Goal: Task Accomplishment & Management: Use online tool/utility

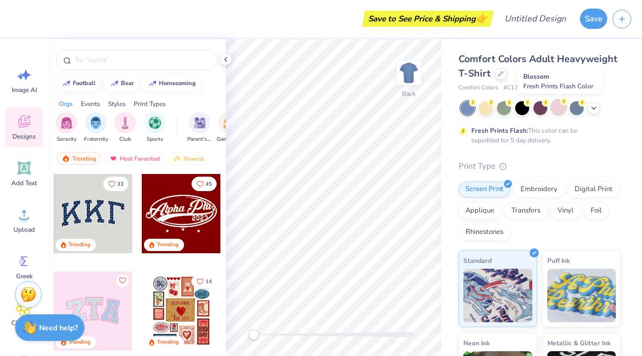
click at [559, 108] on div at bounding box center [559, 107] width 14 height 14
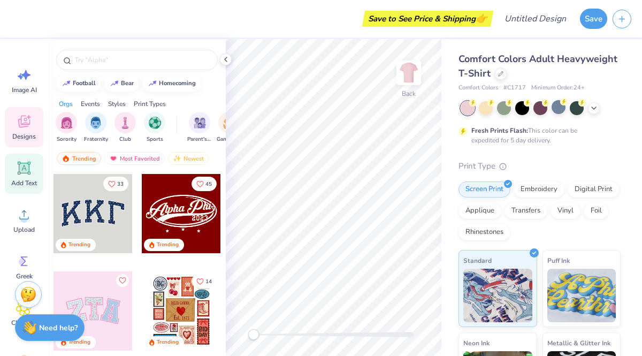
click at [23, 177] on div "Add Text" at bounding box center [24, 174] width 39 height 40
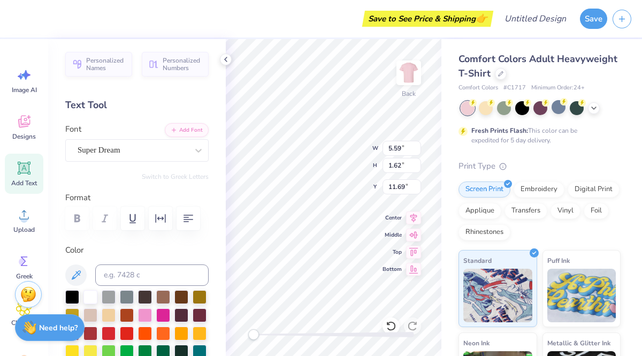
scroll to position [0, 6]
type textarea "CAWIC Texas State University"
click at [179, 146] on div "Super Dream" at bounding box center [133, 150] width 112 height 17
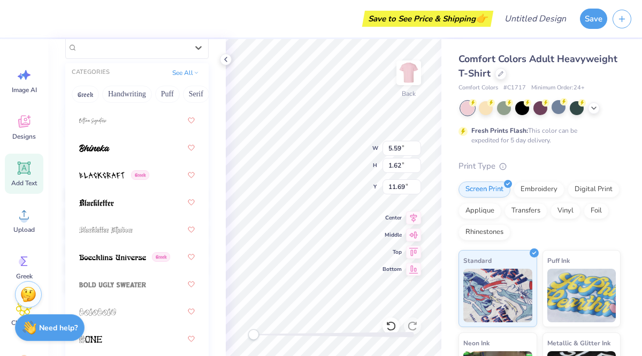
scroll to position [757, 0]
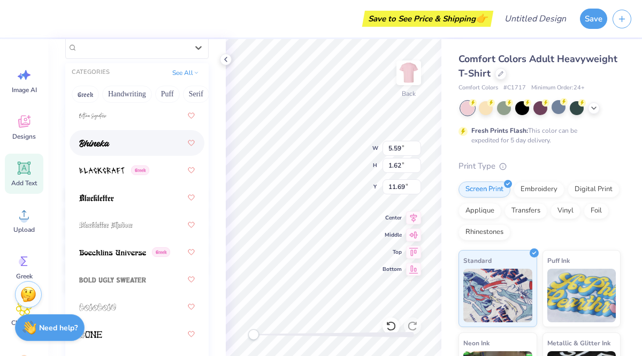
click at [133, 141] on div at bounding box center [137, 142] width 116 height 19
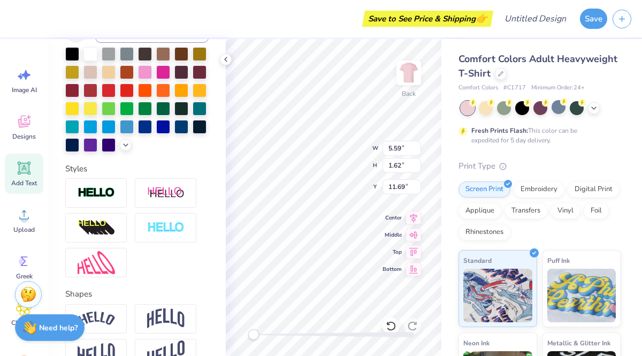
scroll to position [308, 0]
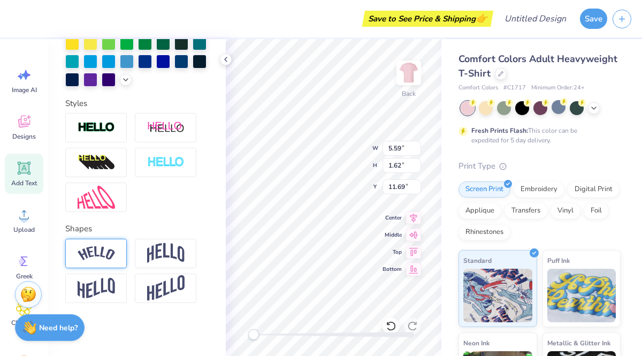
click at [115, 260] on div at bounding box center [96, 253] width 62 height 29
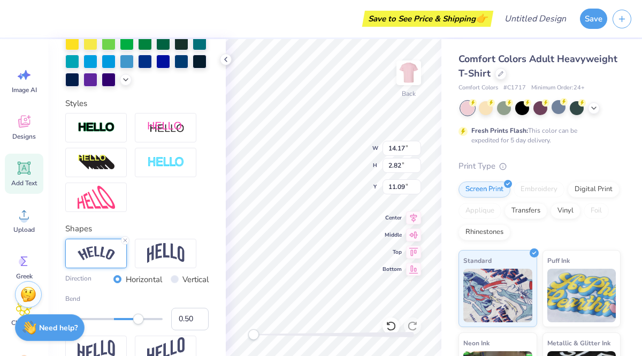
scroll to position [0, 0]
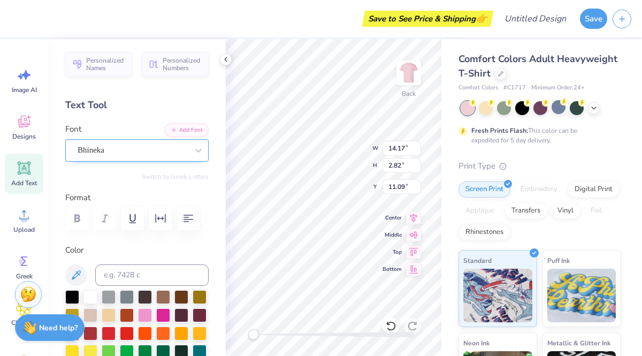
click at [131, 154] on div "Bhineka" at bounding box center [133, 150] width 112 height 17
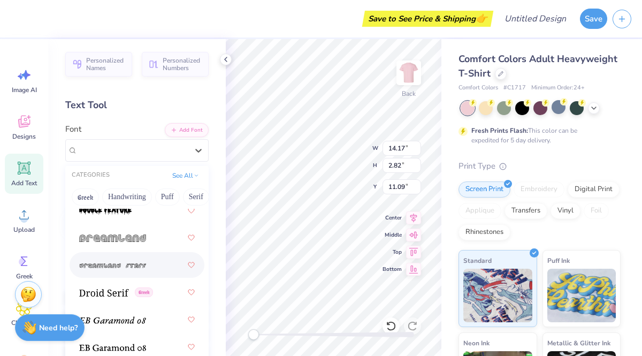
scroll to position [2647, 0]
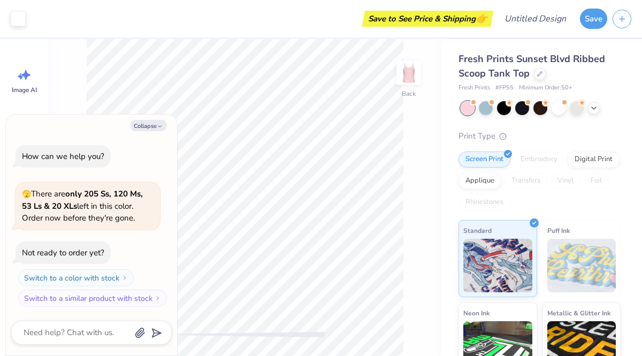
click at [150, 133] on div "Collapse How can we help you? 🫣 There are only 205 Ss, 120 Ms, 53 Ls & 20 XLs l…" at bounding box center [91, 235] width 171 height 241
click at [150, 121] on button "Collapse" at bounding box center [149, 125] width 36 height 11
type textarea "x"
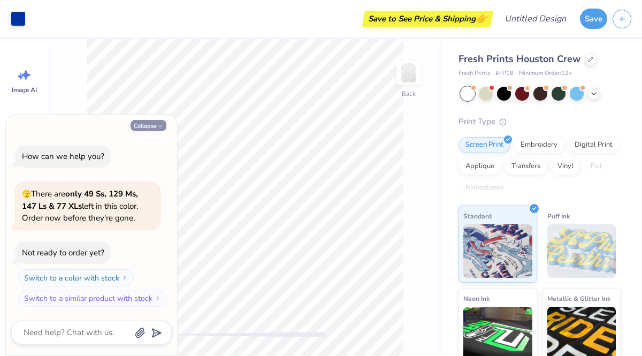
click at [149, 124] on button "Collapse" at bounding box center [149, 125] width 36 height 11
type textarea "x"
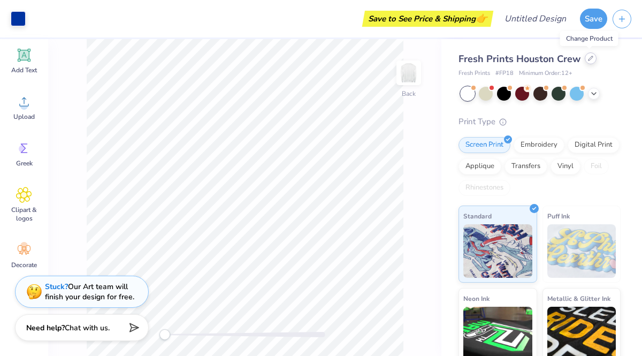
click at [590, 57] on icon at bounding box center [590, 58] width 5 height 5
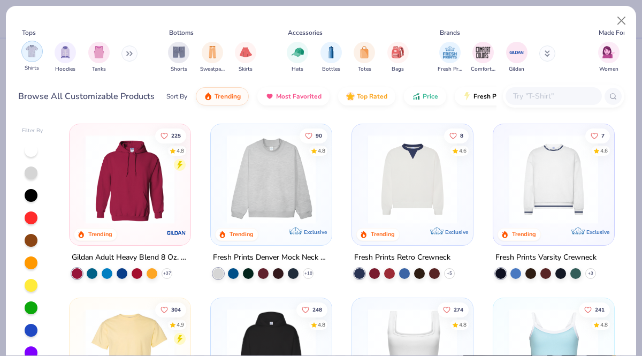
click at [33, 60] on div "filter for Shirts" at bounding box center [31, 51] width 21 height 21
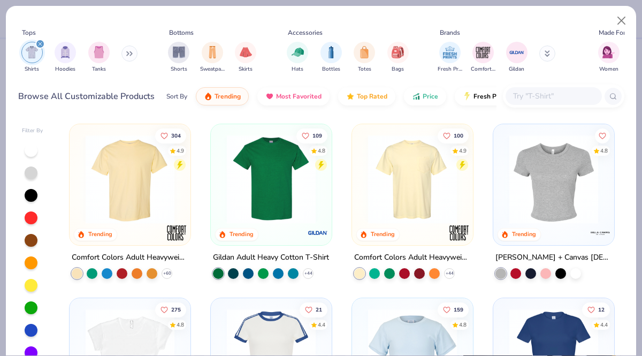
click at [143, 167] on img at bounding box center [130, 179] width 100 height 89
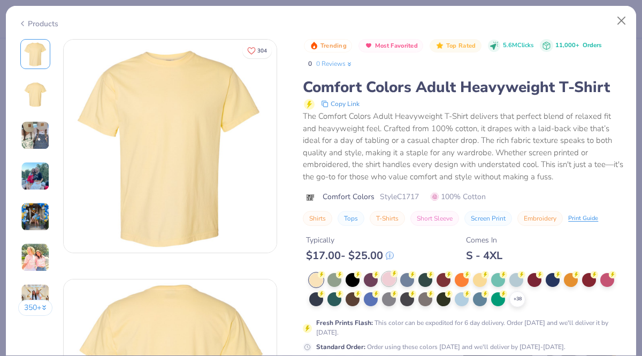
click at [390, 279] on div at bounding box center [389, 279] width 14 height 14
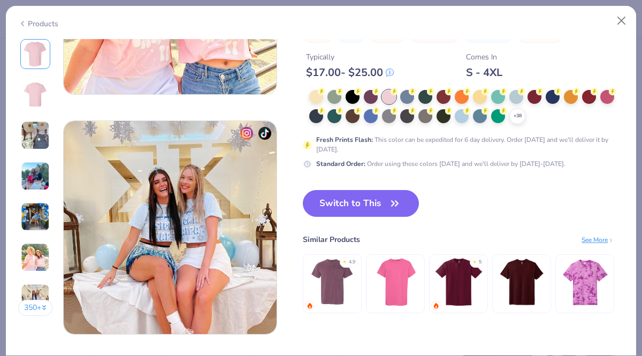
scroll to position [1347, 0]
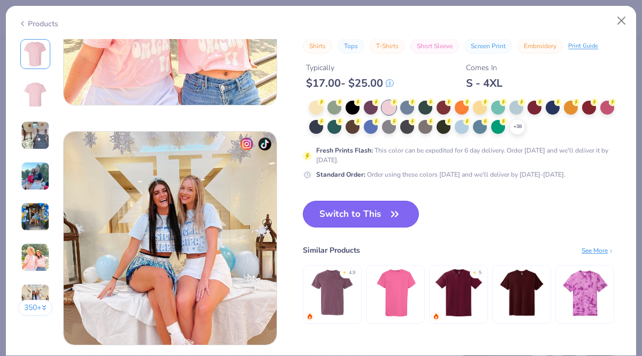
click at [395, 212] on icon "button" at bounding box center [395, 213] width 6 height 5
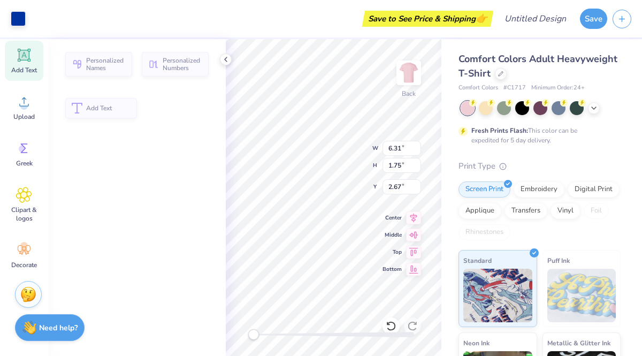
type input "6.31"
type input "1.75"
type input "2.67"
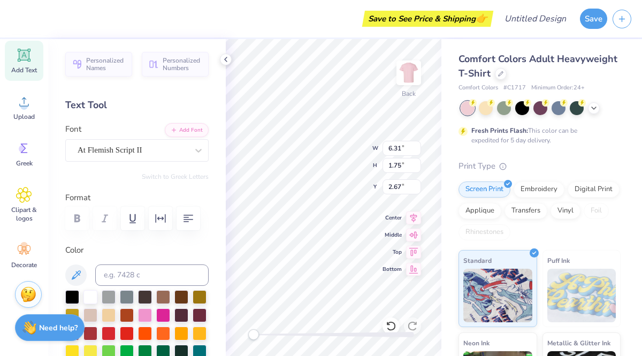
type textarea "CAWIC"
type input "7.61"
type input "1.12"
type input "4.52"
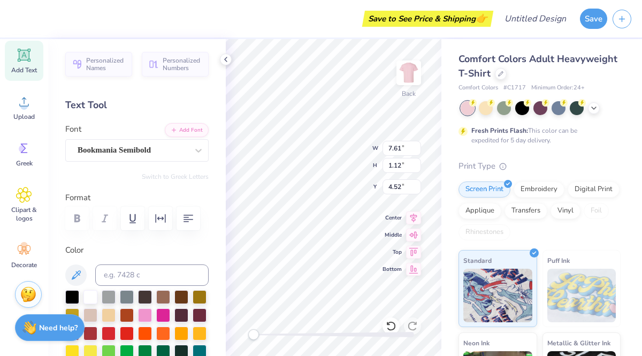
scroll to position [0, 0]
type textarea "R"
type textarea "Texas State University"
click at [199, 143] on div at bounding box center [198, 150] width 19 height 19
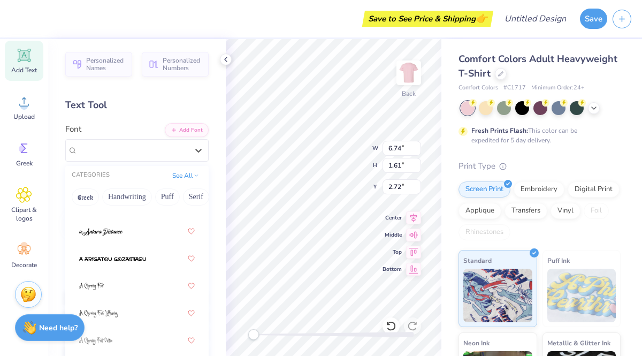
scroll to position [124, 0]
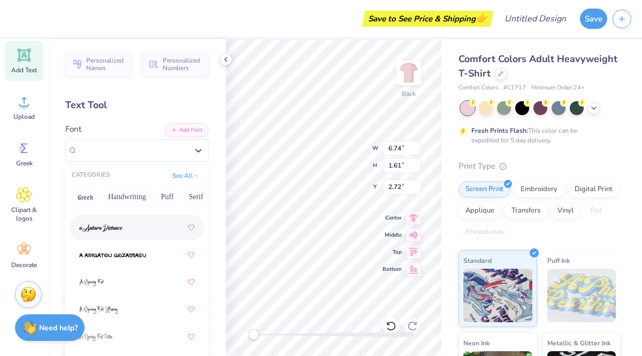
click at [150, 229] on div at bounding box center [137, 227] width 116 height 19
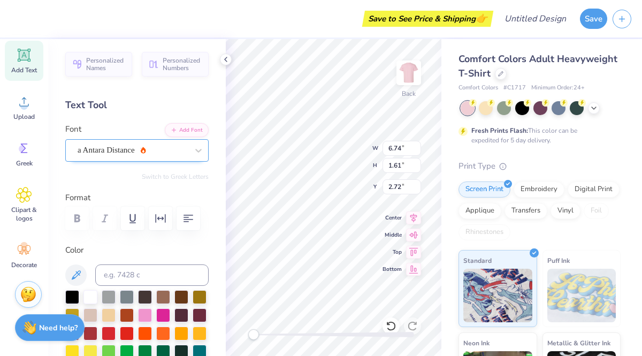
click at [146, 148] on div "a Antara Distance" at bounding box center [133, 150] width 112 height 17
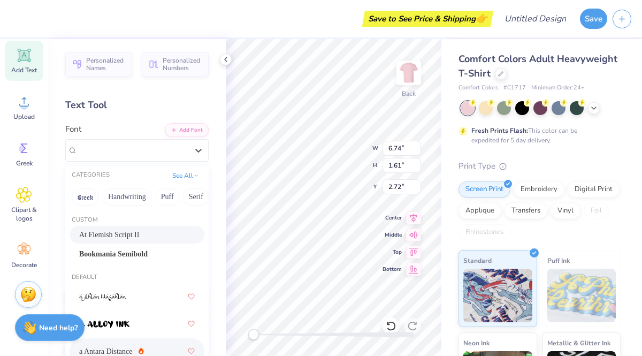
click at [133, 228] on div "At Flemish Script II" at bounding box center [137, 235] width 135 height 18
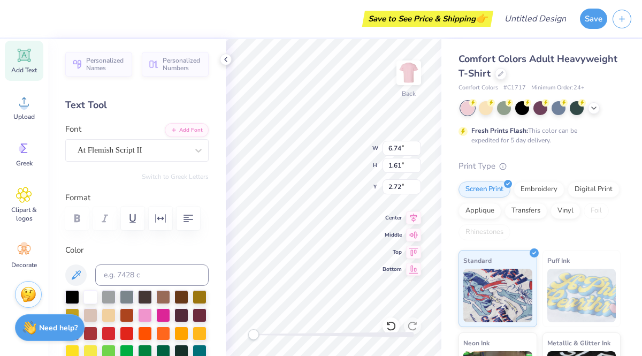
scroll to position [0, 0]
type textarea "Cawic"
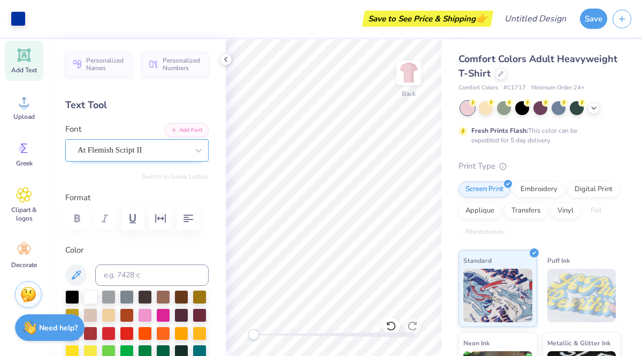
click at [142, 148] on div "At Flemish Script II" at bounding box center [133, 150] width 112 height 17
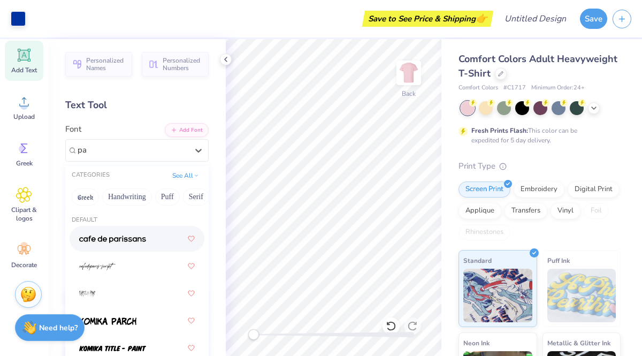
type input "p"
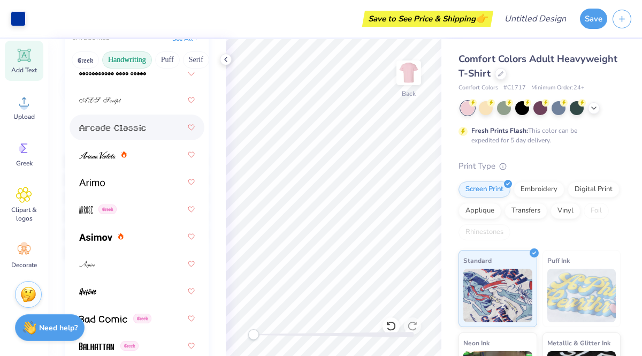
scroll to position [473, 0]
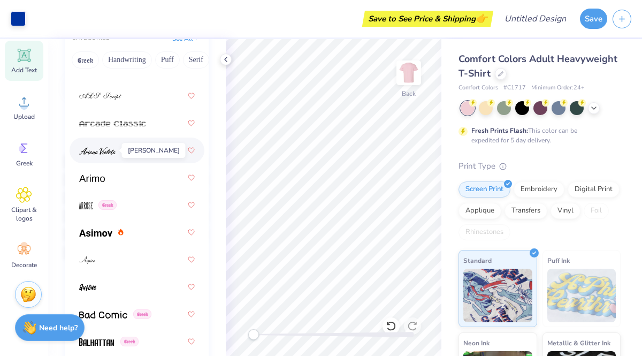
click at [97, 152] on img at bounding box center [97, 150] width 36 height 7
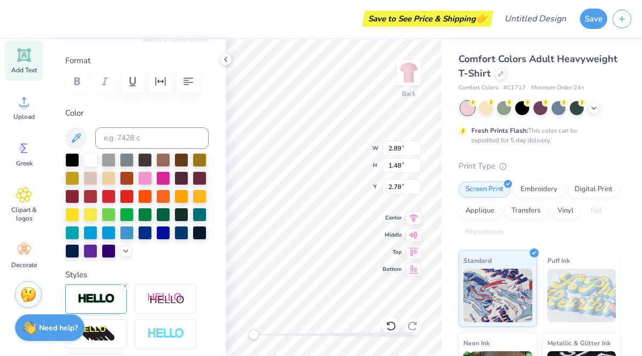
type textarea "CAWIC"
click at [86, 159] on div at bounding box center [90, 159] width 14 height 14
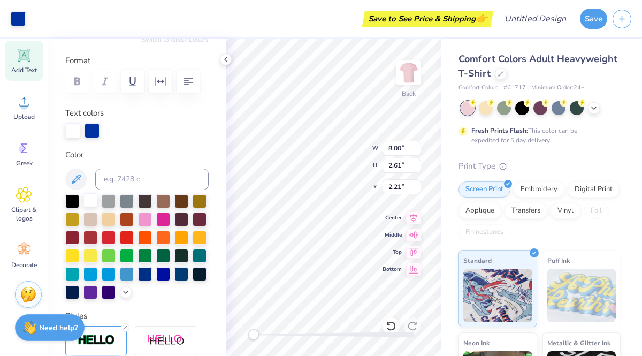
click at [89, 202] on div at bounding box center [90, 200] width 14 height 14
type input "5.59"
type input "1.55"
type input "2.75"
click at [96, 127] on div at bounding box center [92, 129] width 15 height 15
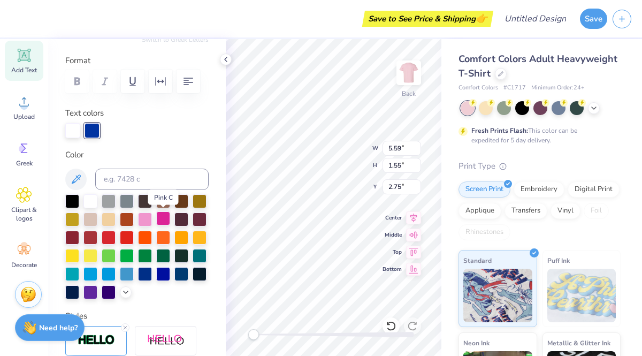
click at [162, 218] on div at bounding box center [163, 218] width 14 height 14
type input "8.00"
type input "2.61"
type input "2.21"
click at [160, 214] on div at bounding box center [163, 218] width 14 height 14
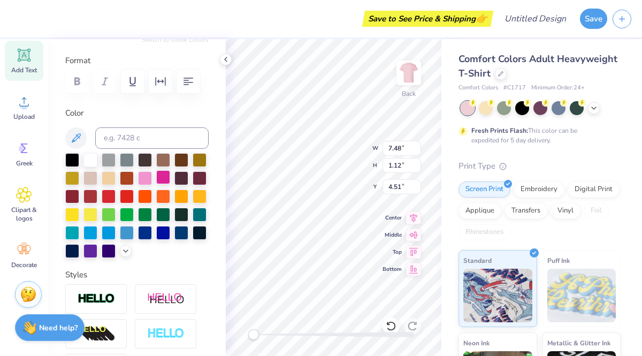
click at [162, 172] on div at bounding box center [163, 177] width 14 height 14
click at [159, 173] on div at bounding box center [163, 177] width 14 height 14
click at [146, 174] on div at bounding box center [145, 177] width 14 height 14
click at [156, 176] on div at bounding box center [163, 177] width 14 height 14
click at [164, 171] on div at bounding box center [163, 177] width 14 height 14
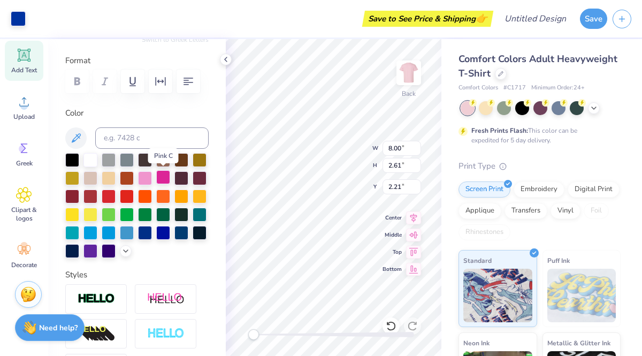
click at [164, 171] on div at bounding box center [163, 177] width 14 height 14
click at [20, 18] on div at bounding box center [18, 17] width 15 height 15
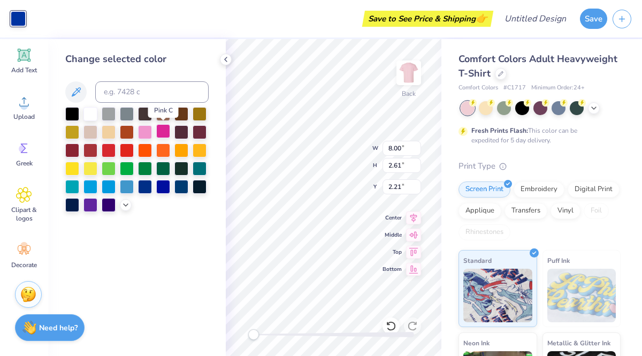
click at [163, 129] on div at bounding box center [163, 131] width 14 height 14
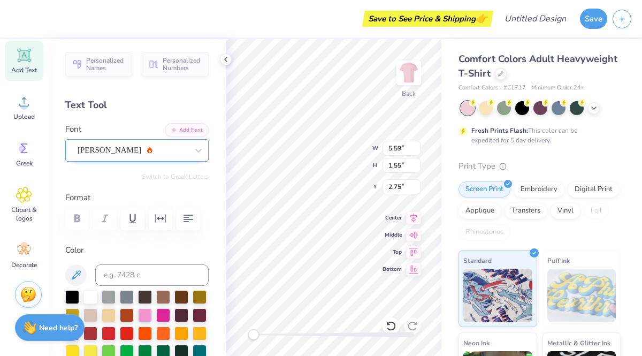
click at [140, 146] on div "Ariana Violeta" at bounding box center [133, 150] width 112 height 17
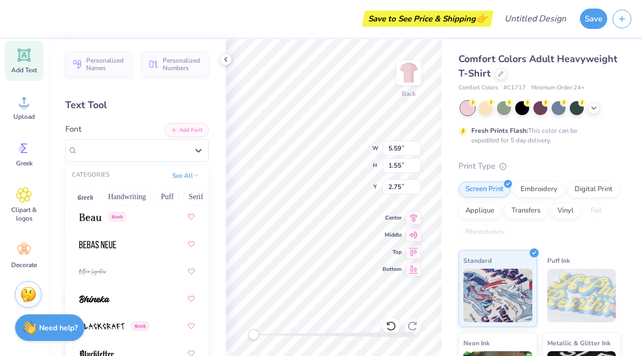
scroll to position [763, 0]
click at [140, 216] on div "Greek" at bounding box center [137, 216] width 116 height 19
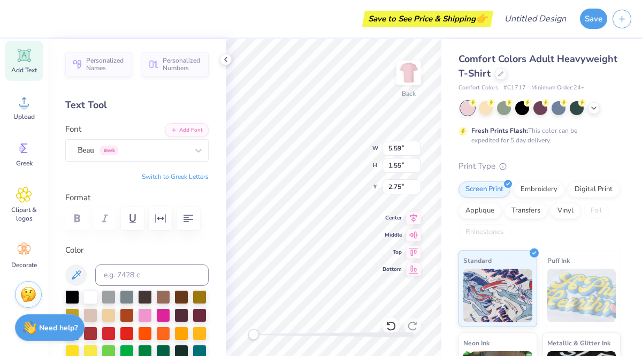
click at [329, 158] on div "Back W 5.59 5.59 " H 1.55 1.55 " Y 2.75 2.75 " Center Middle Top Bottom" at bounding box center [334, 197] width 216 height 317
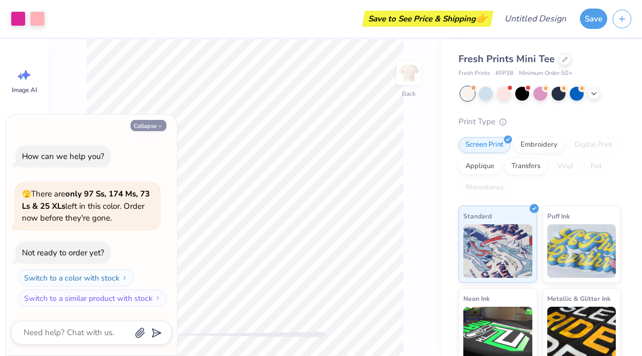
click at [157, 127] on icon "button" at bounding box center [160, 126] width 6 height 6
type textarea "x"
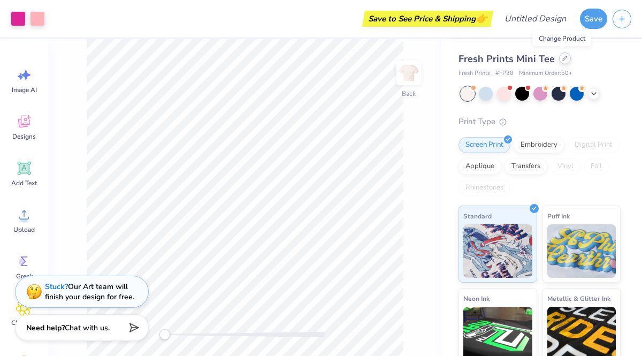
click at [562, 55] on div at bounding box center [565, 58] width 12 height 12
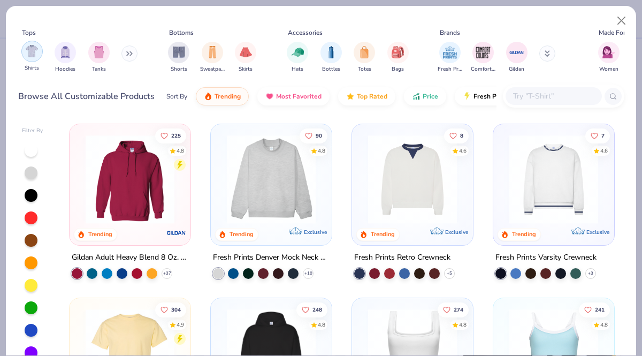
click at [36, 58] on div "filter for Shirts" at bounding box center [31, 51] width 21 height 21
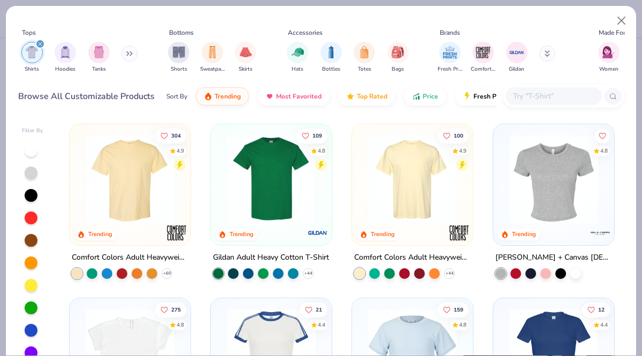
click at [146, 204] on img at bounding box center [130, 179] width 100 height 89
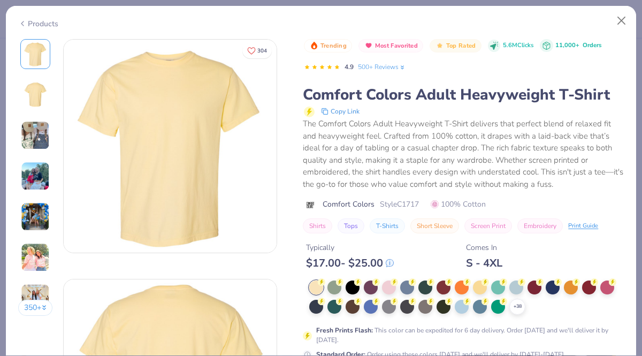
click at [387, 277] on div "Trending Most Favorited Top Rated 5.6M Clicks 11,000+ Orders 4.9 500+ Reviews C…" at bounding box center [463, 199] width 321 height 321
click at [389, 286] on div at bounding box center [389, 286] width 14 height 14
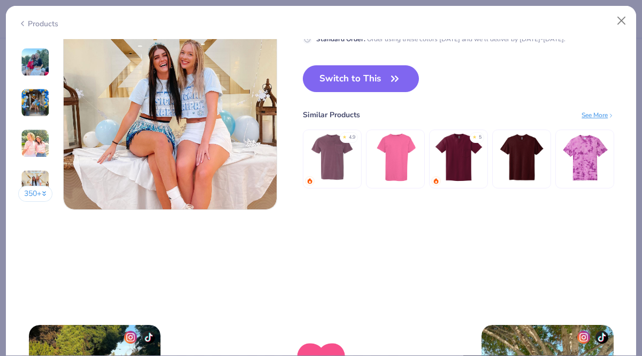
scroll to position [1486, 0]
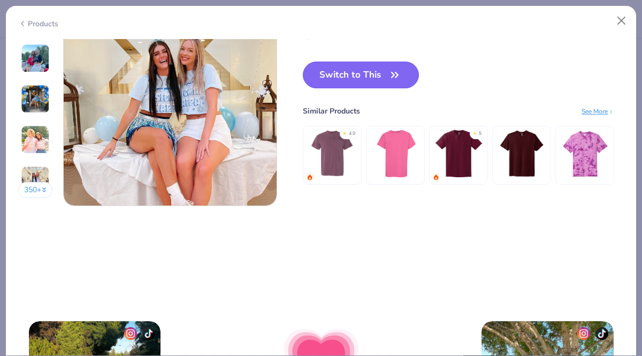
click at [387, 71] on button "Switch to This" at bounding box center [361, 75] width 116 height 27
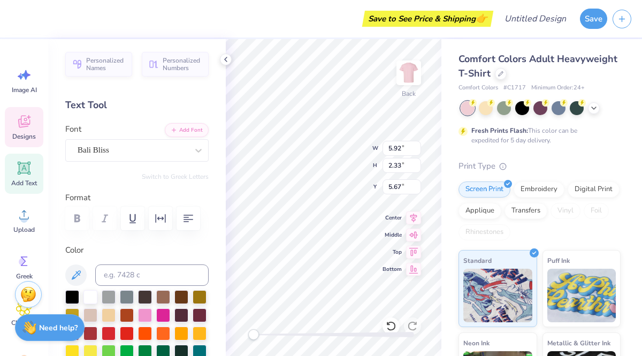
type textarea "CAWIC"
type input "4.19"
type input "2.43"
type input "7.60"
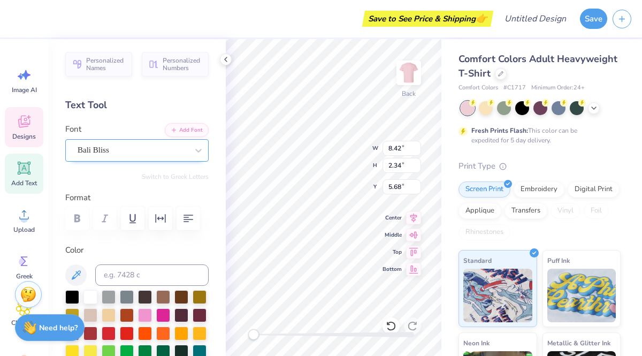
click at [183, 154] on div "Bali Bliss" at bounding box center [133, 150] width 112 height 17
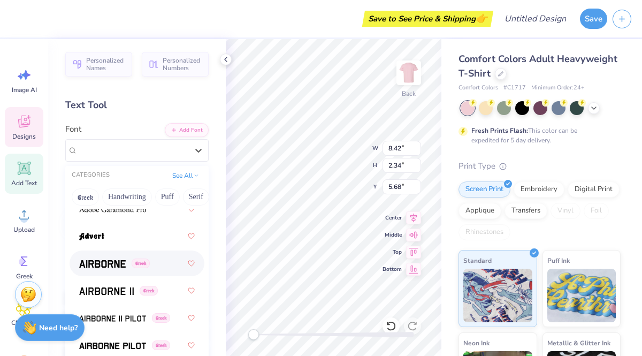
scroll to position [276, 0]
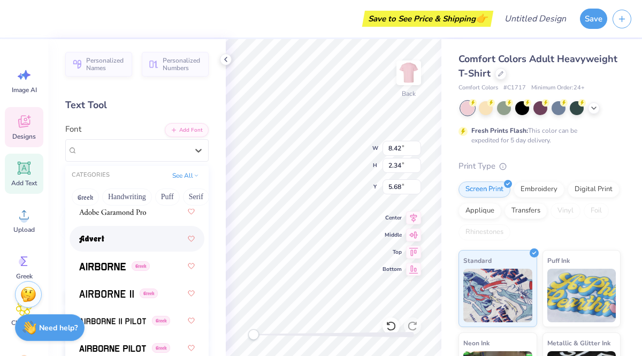
click at [122, 239] on div at bounding box center [137, 238] width 116 height 19
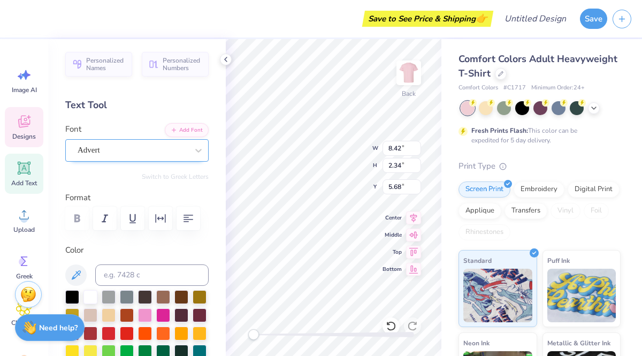
click at [170, 156] on div at bounding box center [133, 150] width 110 height 14
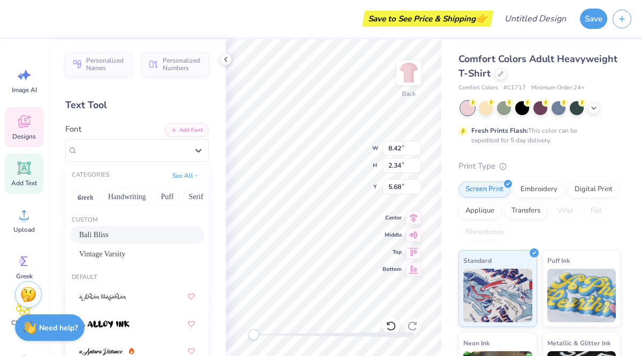
click at [145, 232] on div "Bali Bliss" at bounding box center [137, 234] width 116 height 11
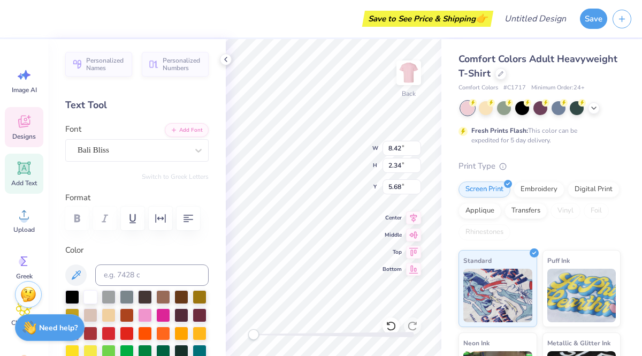
scroll to position [0, 0]
type textarea "Cawic"
type input "4.19"
type input "2.43"
type input "7.60"
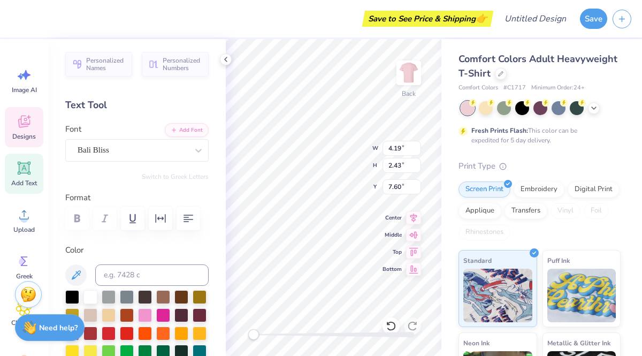
type textarea "txst"
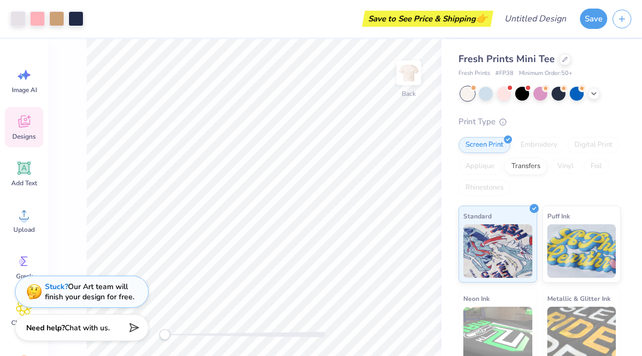
scroll to position [28, 0]
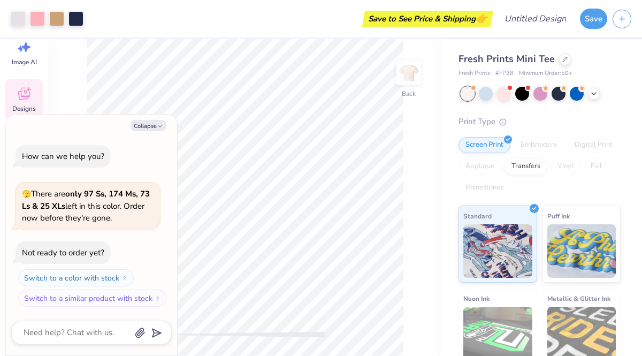
click at [29, 97] on icon at bounding box center [24, 94] width 16 height 16
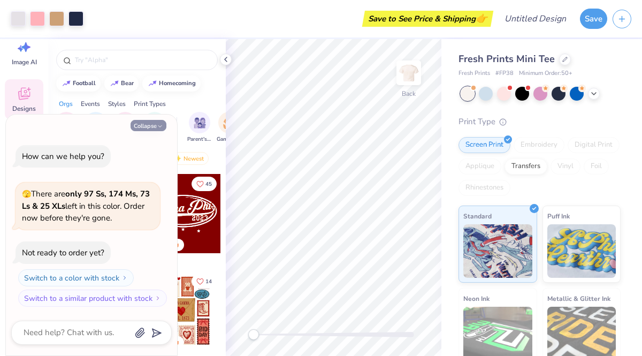
click at [159, 128] on icon "button" at bounding box center [160, 126] width 6 height 6
type textarea "x"
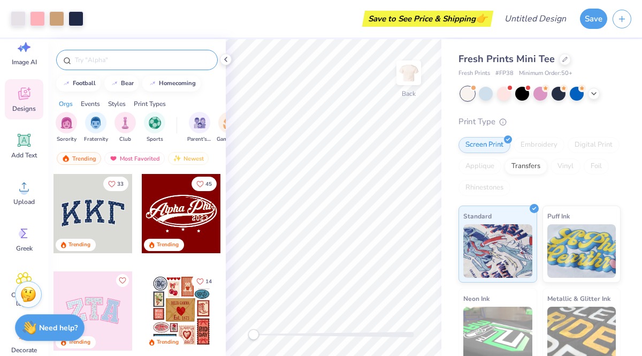
click at [156, 59] on input "text" at bounding box center [142, 60] width 137 height 11
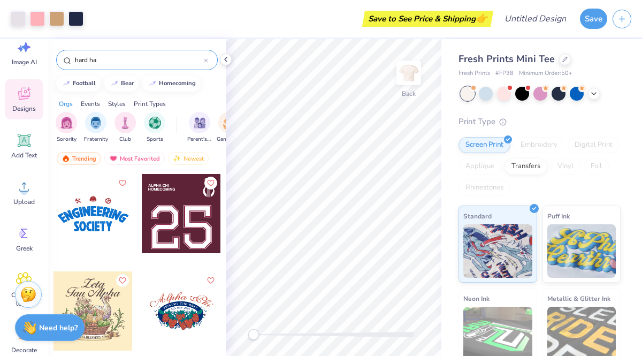
type input "hard hat"
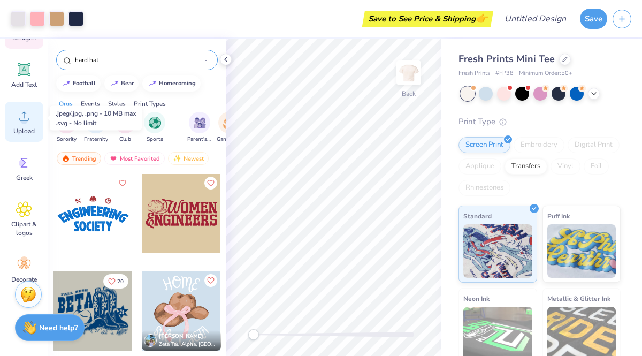
scroll to position [113, 0]
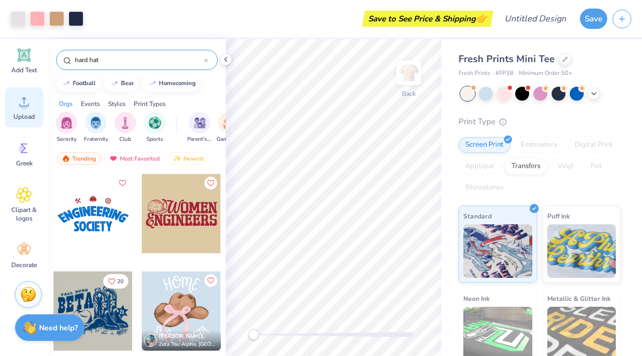
click at [25, 201] on icon at bounding box center [24, 195] width 16 height 16
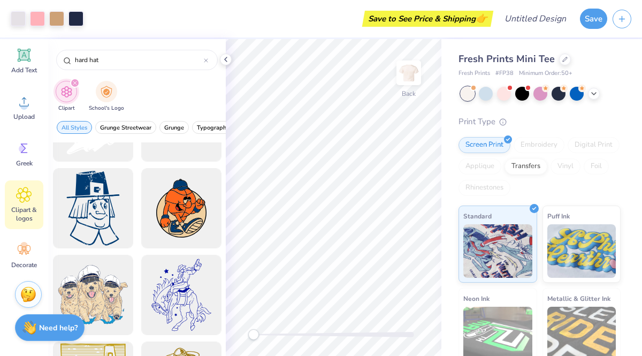
scroll to position [409, 0]
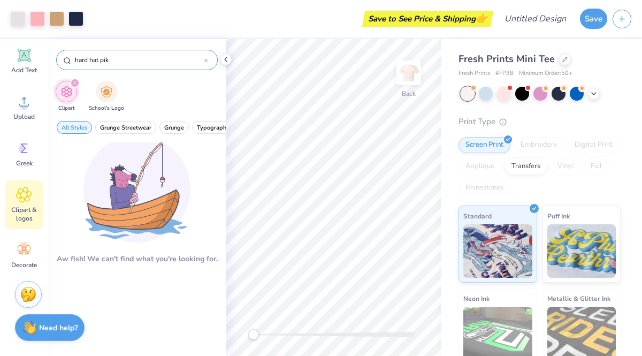
type input "hard hat pik"
